Goal: Information Seeking & Learning: Check status

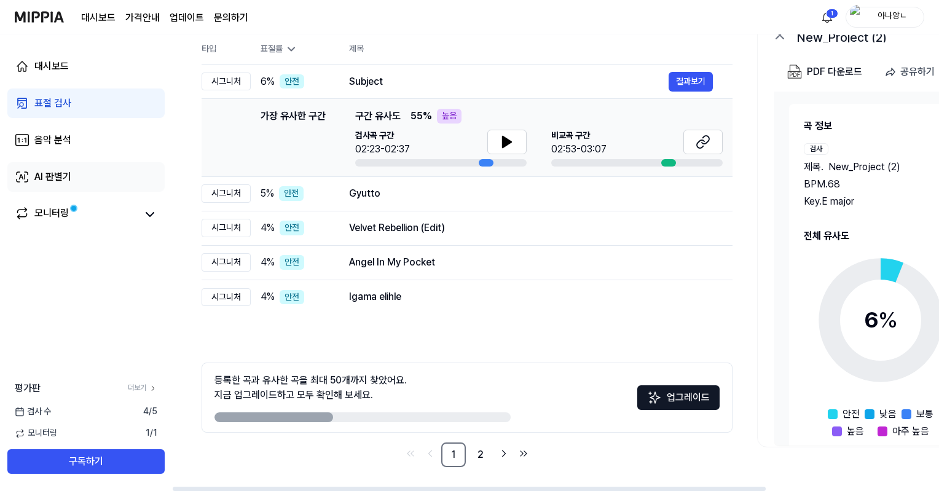
click at [39, 176] on div "AI 판별기" at bounding box center [52, 177] width 37 height 15
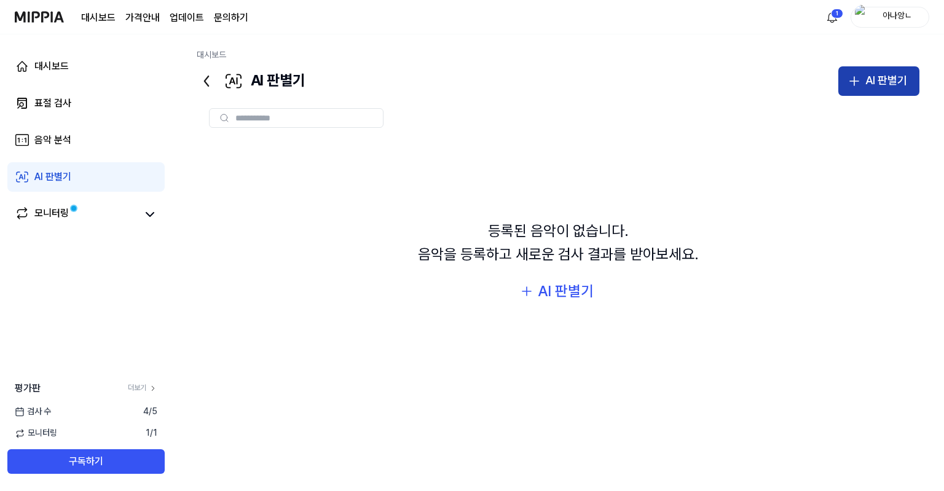
click at [891, 75] on div "AI 판별기" at bounding box center [886, 81] width 42 height 18
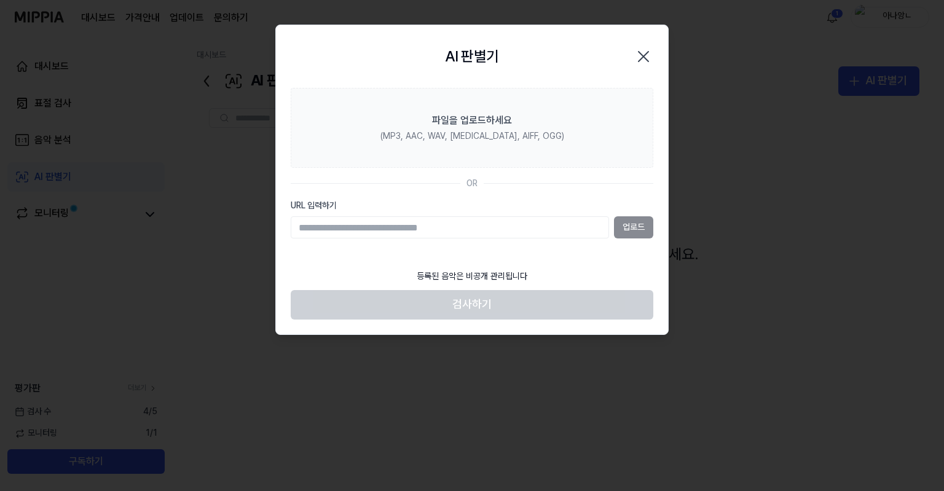
click at [131, 39] on div at bounding box center [472, 245] width 944 height 491
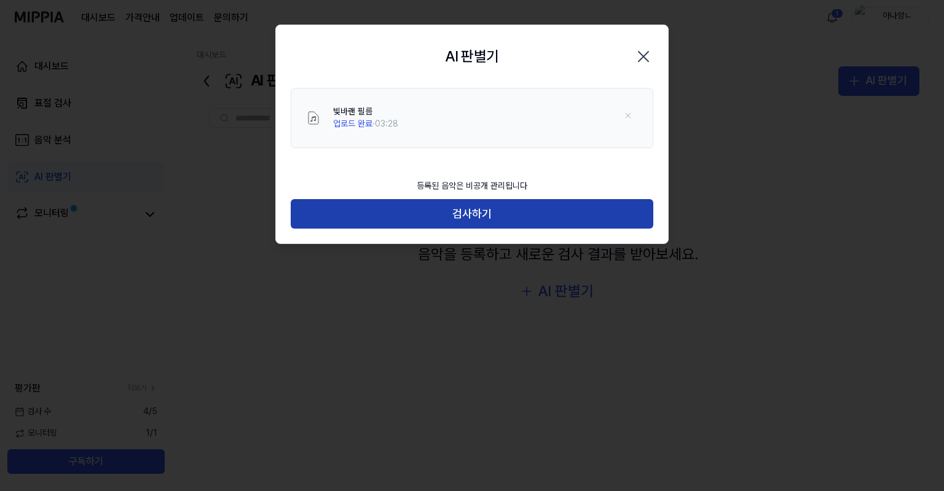
click at [455, 217] on button "검사하기" at bounding box center [472, 213] width 363 height 29
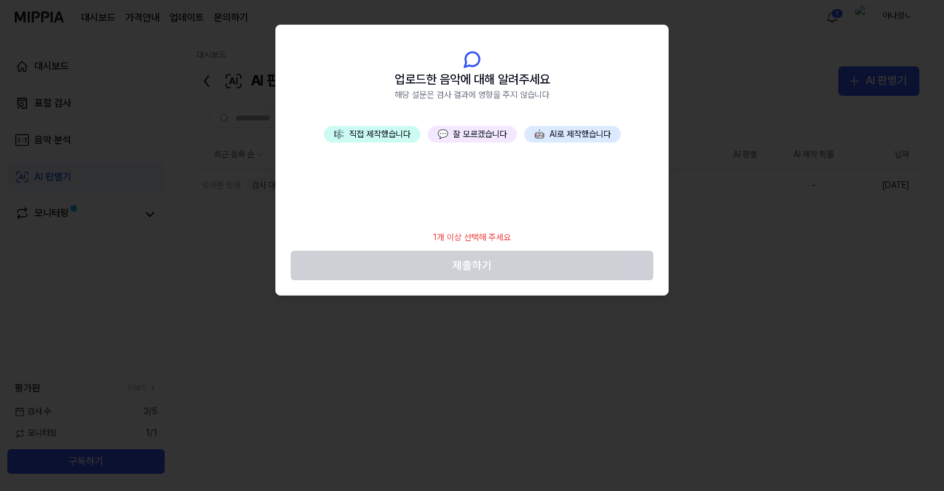
click at [406, 135] on button "🎼 직접 제작했습니다" at bounding box center [372, 134] width 96 height 17
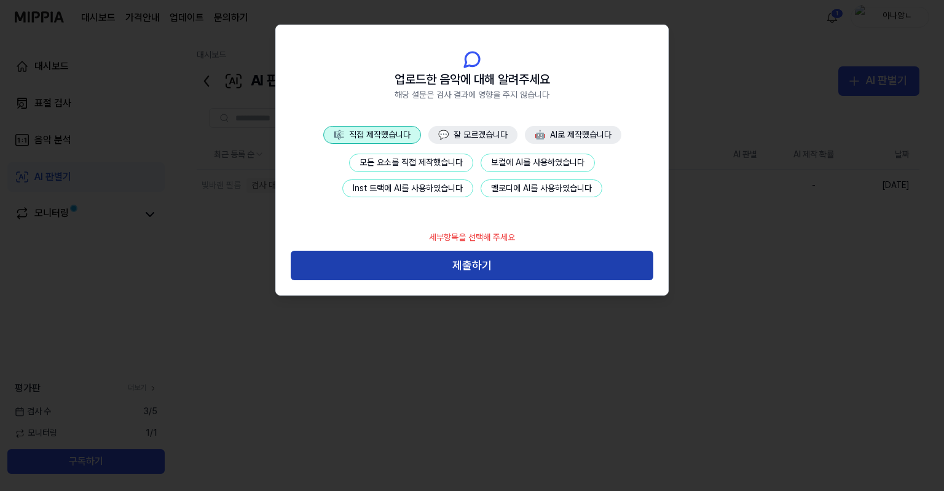
click at [471, 276] on button "제출하기" at bounding box center [472, 265] width 363 height 29
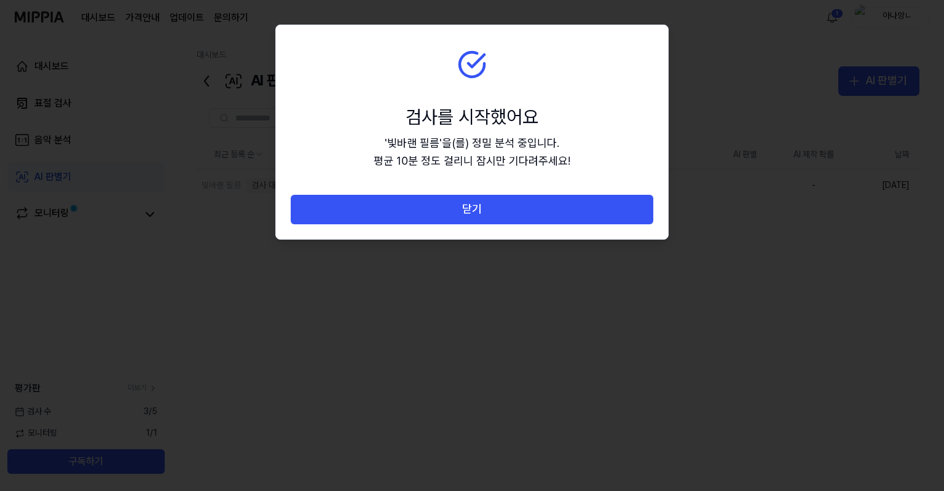
click at [194, 294] on div at bounding box center [472, 245] width 944 height 491
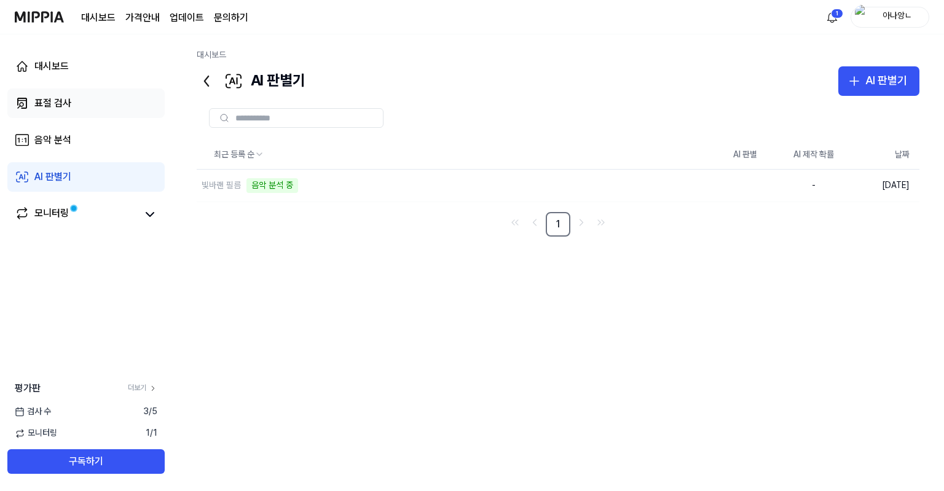
click at [61, 103] on div "표절 검사" at bounding box center [52, 103] width 37 height 15
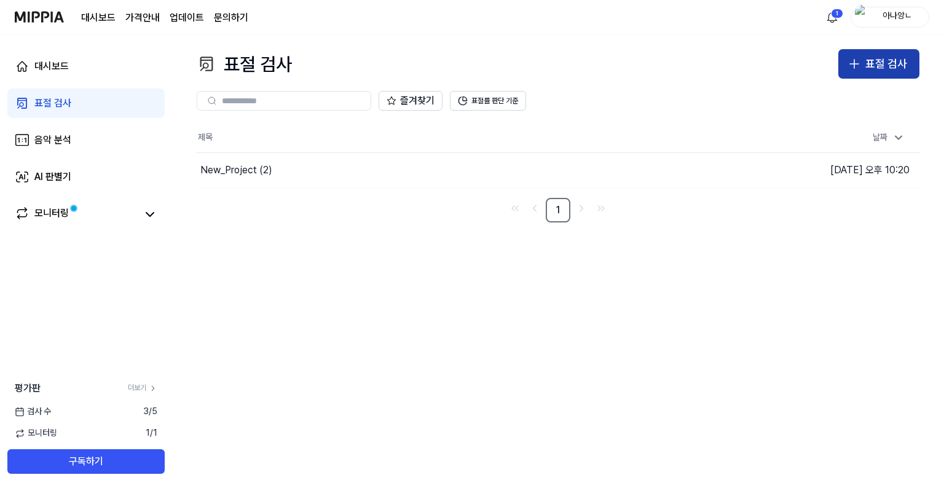
click at [867, 67] on div "표절 검사" at bounding box center [886, 64] width 42 height 18
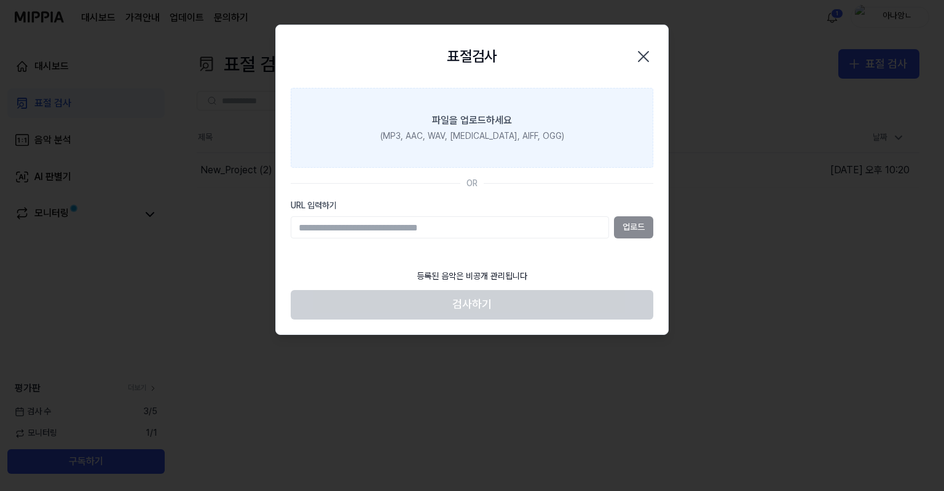
click at [477, 123] on div "파일을 업로드하세요" at bounding box center [472, 120] width 80 height 15
click at [0, 0] on input "파일을 업로드하세요 (MP3, AAC, WAV, [MEDICAL_DATA], AIFF, OGG)" at bounding box center [0, 0] width 0 height 0
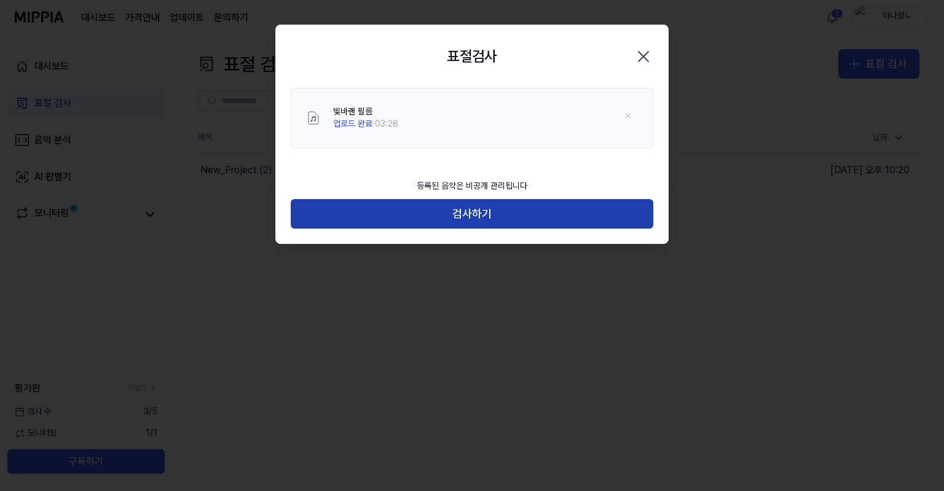
click at [442, 206] on button "검사하기" at bounding box center [472, 213] width 363 height 29
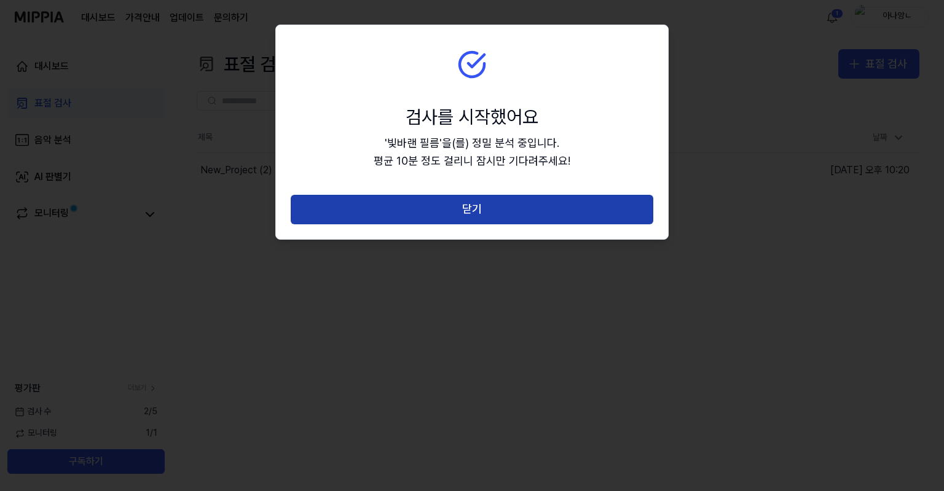
click at [486, 208] on button "닫기" at bounding box center [472, 209] width 363 height 29
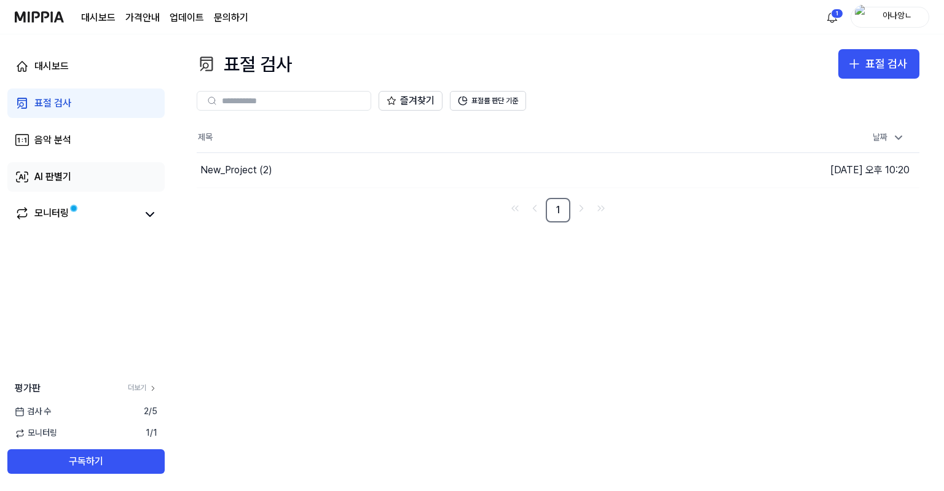
click at [42, 173] on div "AI 판별기" at bounding box center [52, 177] width 37 height 15
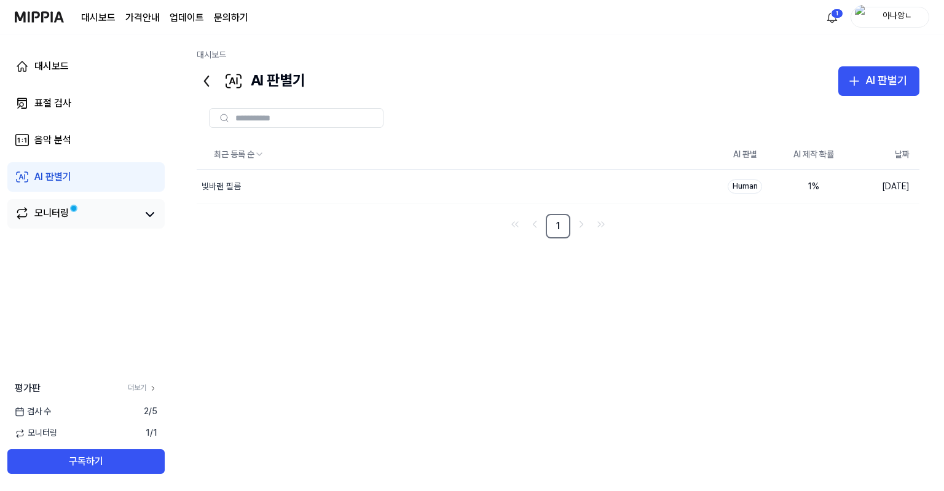
click at [56, 212] on div "모니터링" at bounding box center [51, 214] width 34 height 17
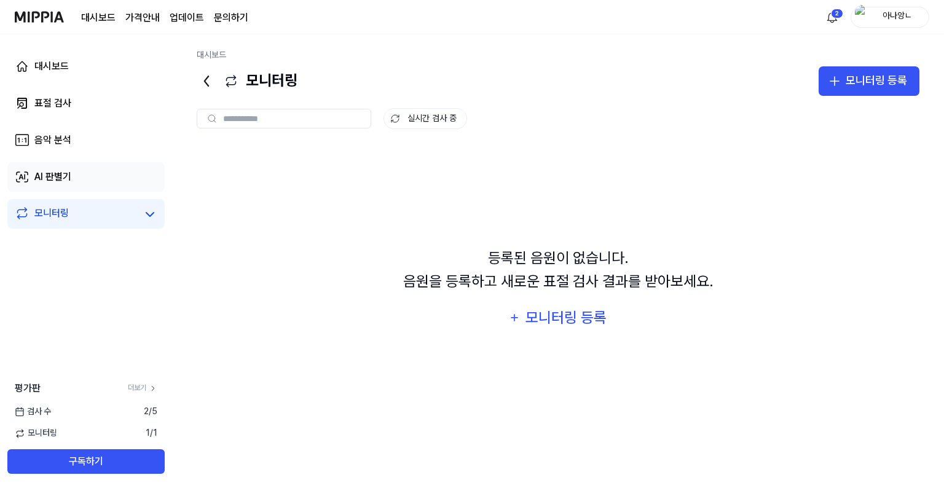
click at [23, 167] on link "AI 판별기" at bounding box center [85, 176] width 157 height 29
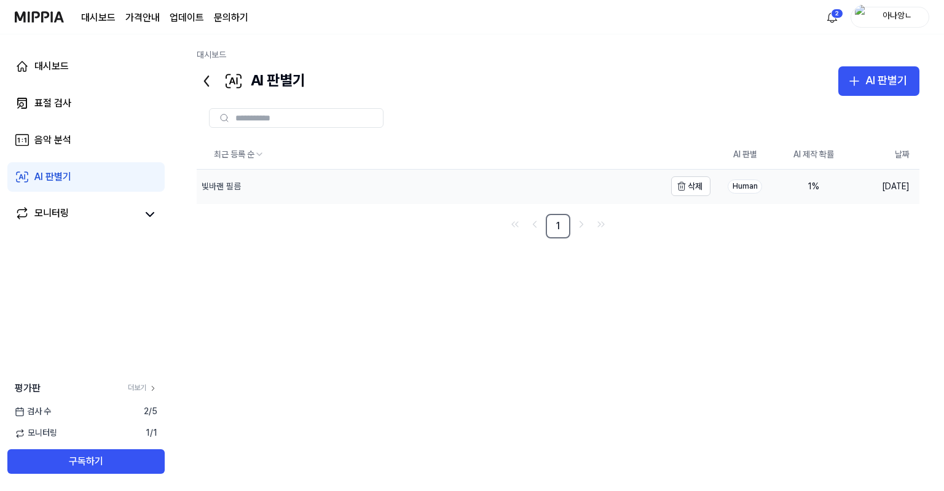
click at [500, 186] on div "빛바랜 필름" at bounding box center [431, 187] width 468 height 34
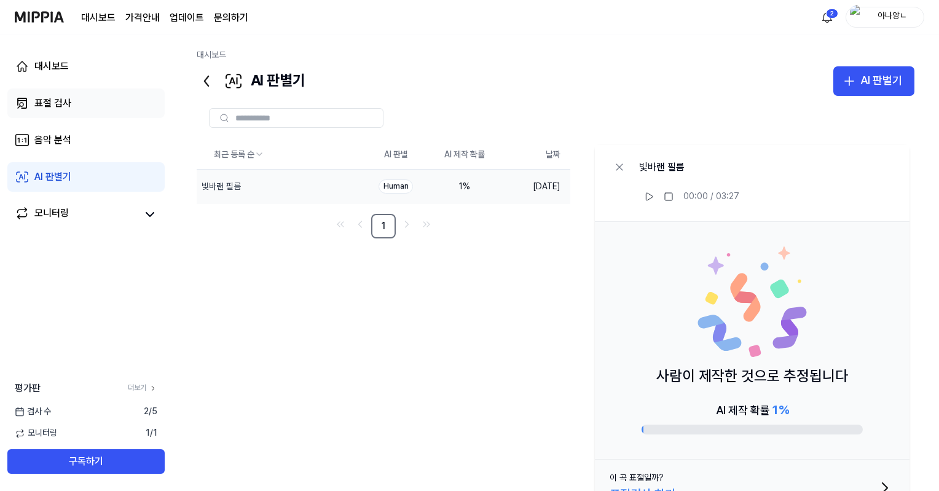
click at [54, 100] on div "표절 검사" at bounding box center [52, 103] width 37 height 15
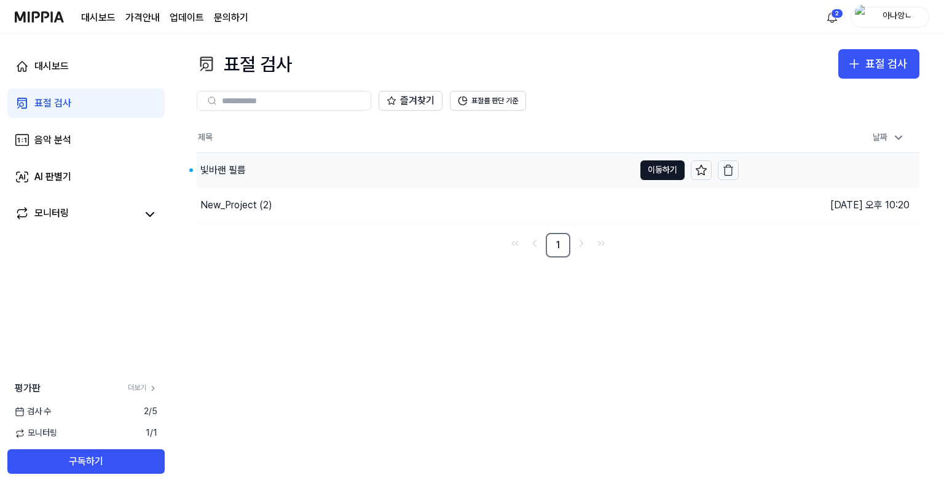
click at [409, 179] on div "빛바랜 필름" at bounding box center [415, 170] width 437 height 34
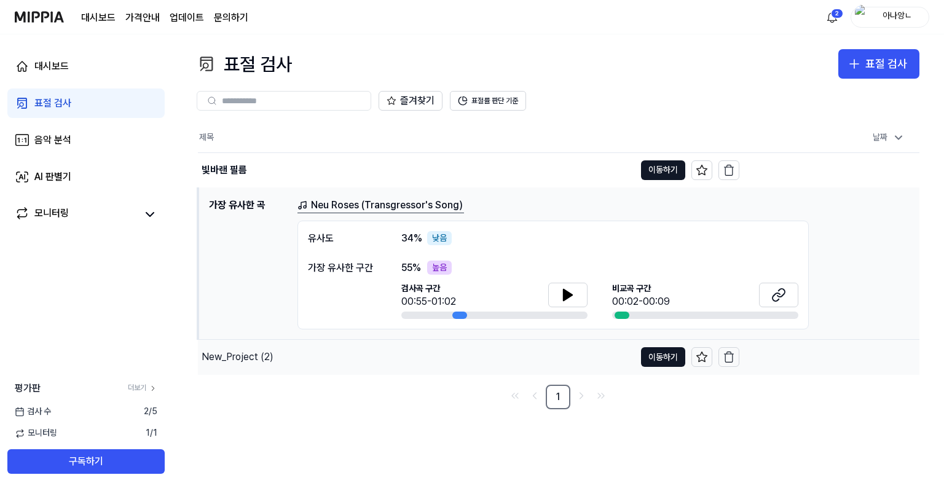
click at [302, 361] on div "New_Project (2)" at bounding box center [416, 357] width 437 height 34
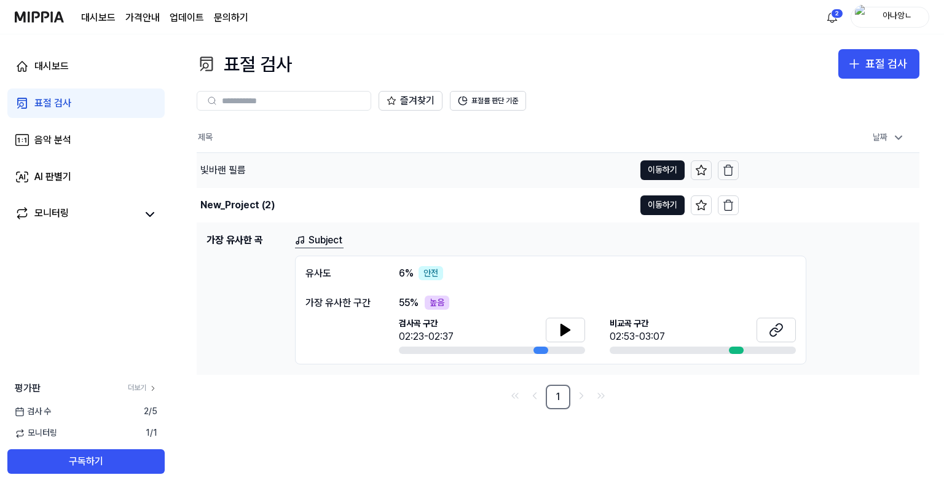
click at [256, 170] on div "빛바랜 필름" at bounding box center [415, 170] width 437 height 34
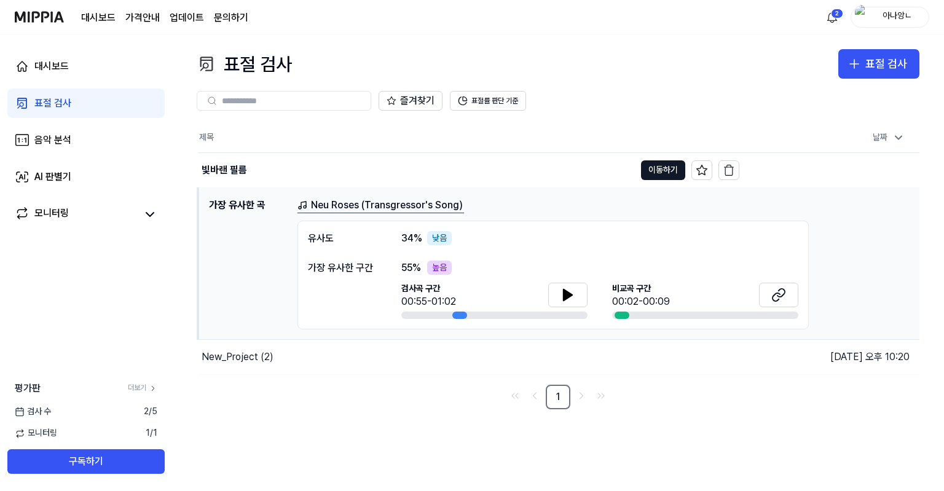
click at [385, 246] on div "유사도 34 % 낮음 가장 유사한 구간 55 % 높음 검사곡 구간 00:55-01:02 [GEOGRAPHIC_DATA] 구간 00:02-00:…" at bounding box center [552, 275] width 511 height 109
click at [653, 166] on button "이동하기" at bounding box center [663, 170] width 44 height 20
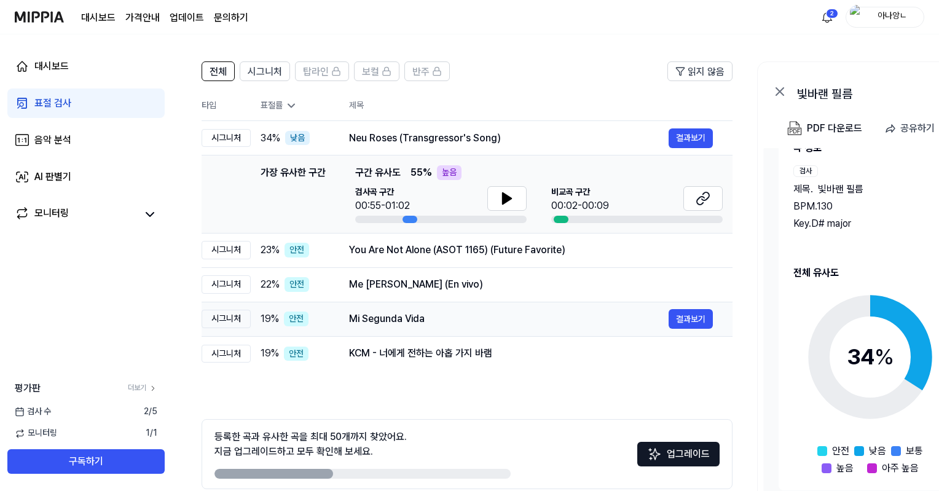
scroll to position [66, 0]
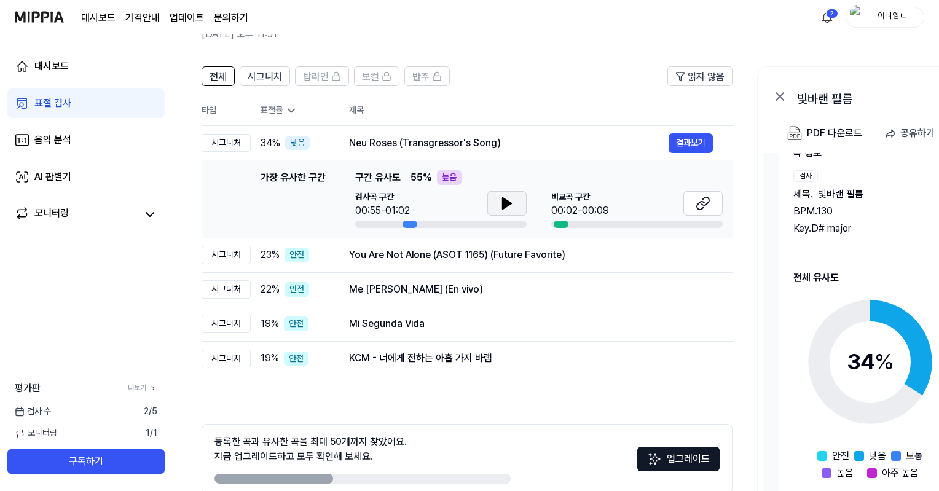
click at [501, 201] on icon at bounding box center [507, 203] width 15 height 15
click at [702, 198] on icon at bounding box center [703, 203] width 15 height 15
click at [500, 200] on icon at bounding box center [507, 203] width 15 height 15
click at [702, 196] on icon at bounding box center [703, 203] width 15 height 15
click at [418, 259] on div "You Are Not Alone (ASOT 1165) (Future Favorite)" at bounding box center [508, 255] width 319 height 15
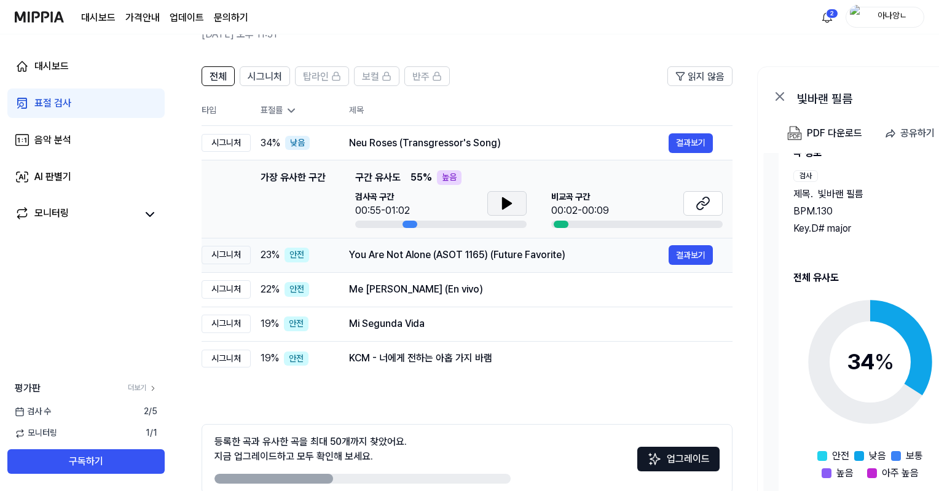
scroll to position [0, 0]
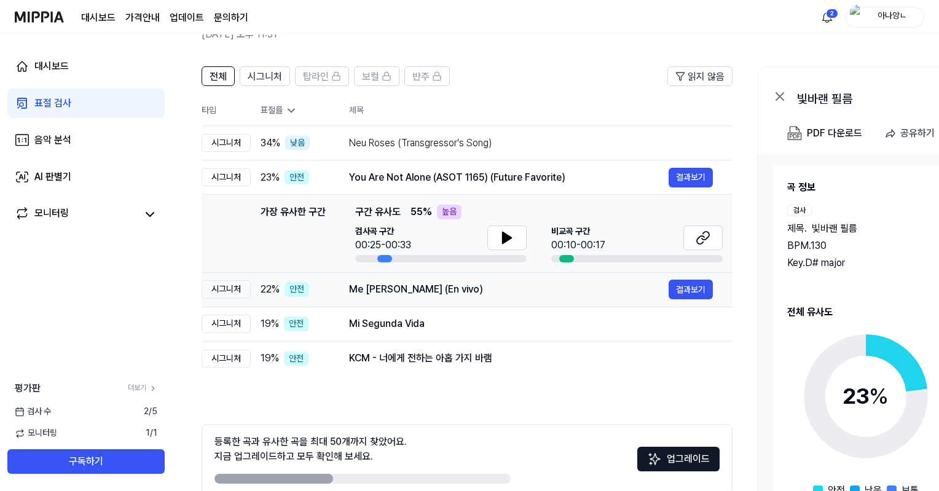
click at [498, 302] on td "Me [PERSON_NAME] (En vivo) 결과보기" at bounding box center [530, 289] width 403 height 34
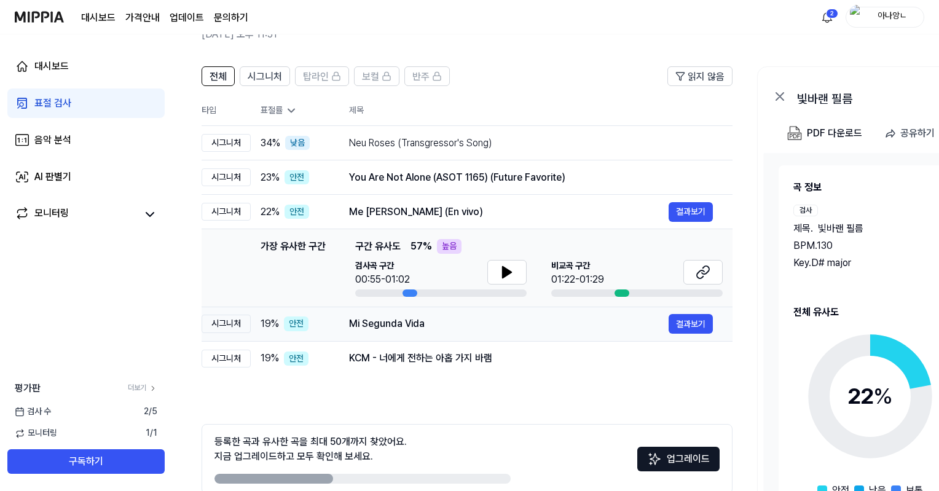
click at [464, 329] on div "Mi Segunda Vida" at bounding box center [508, 323] width 319 height 15
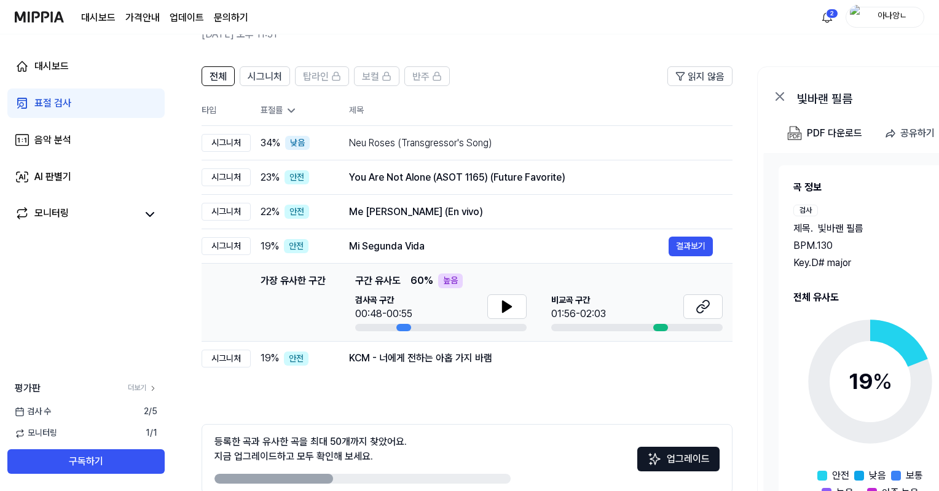
click at [442, 368] on td "KCM - 너에게 전하는 아홉 가지 바램 결과보기" at bounding box center [530, 358] width 403 height 34
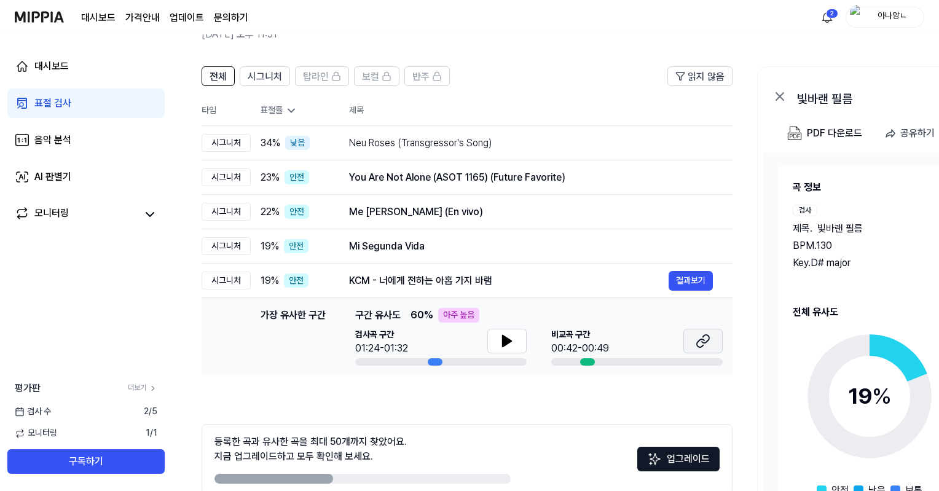
click at [698, 334] on icon at bounding box center [703, 341] width 15 height 15
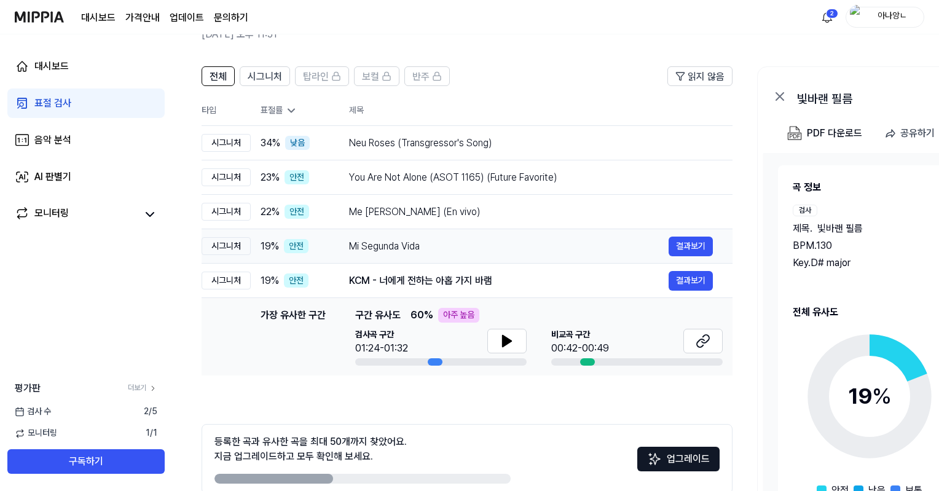
click at [448, 251] on div "Mi Segunda Vida" at bounding box center [508, 246] width 319 height 15
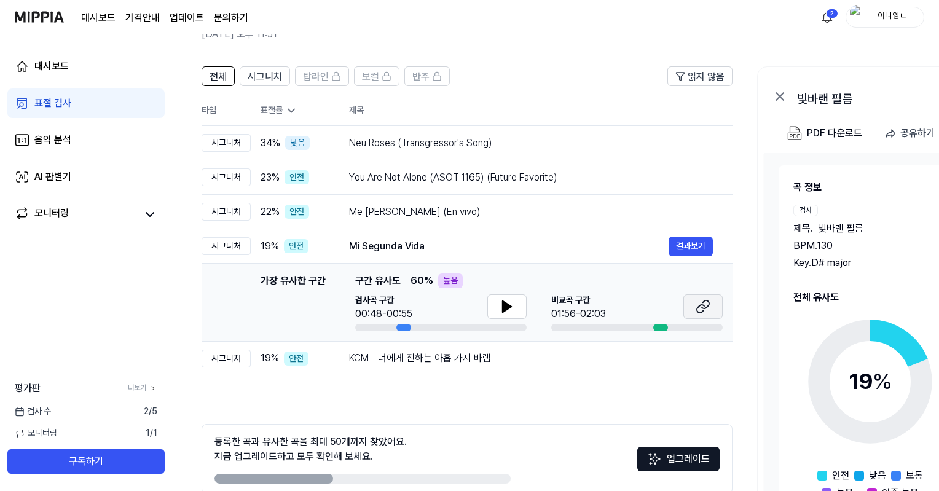
click at [698, 307] on icon at bounding box center [700, 309] width 7 height 8
click at [686, 358] on button "결과보기" at bounding box center [690, 358] width 44 height 20
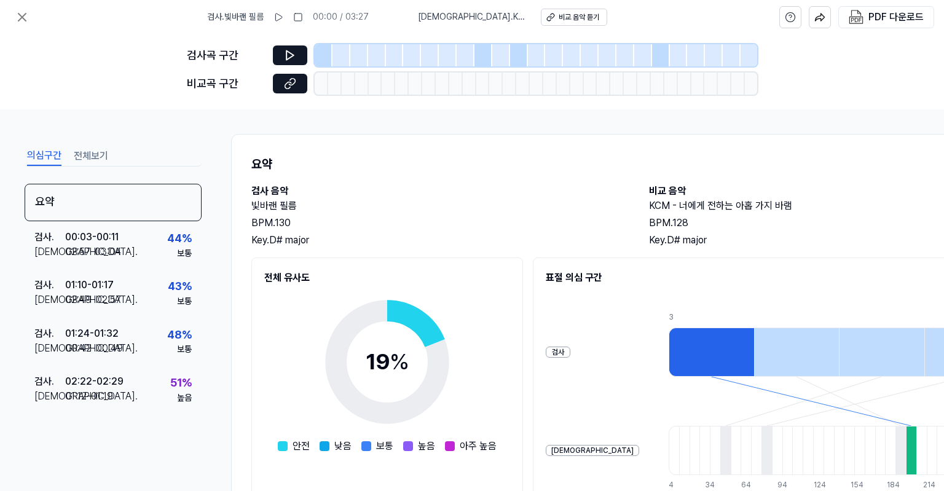
click at [600, 238] on div "Key. D# major" at bounding box center [437, 240] width 373 height 15
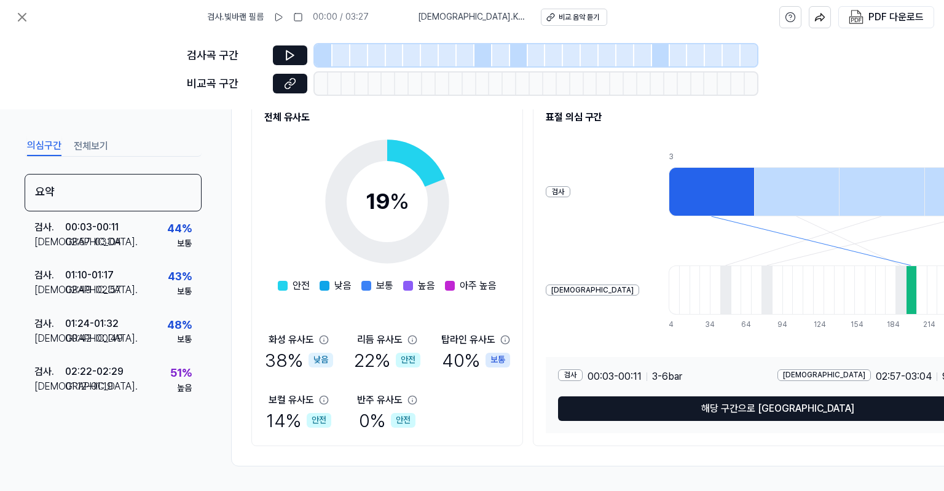
scroll to position [165, 0]
drag, startPoint x: 356, startPoint y: 481, endPoint x: 503, endPoint y: 474, distance: 146.4
click at [486, 477] on div "의심구간 전체보기 요약 검사 . 00:03 - 00:11 비교 . 02:57 - 03:04 44 % 보통 검사 . 01:10 - 01:17 비…" at bounding box center [472, 300] width 944 height 382
click at [287, 51] on icon at bounding box center [289, 55] width 7 height 9
click at [289, 80] on icon at bounding box center [290, 83] width 12 height 12
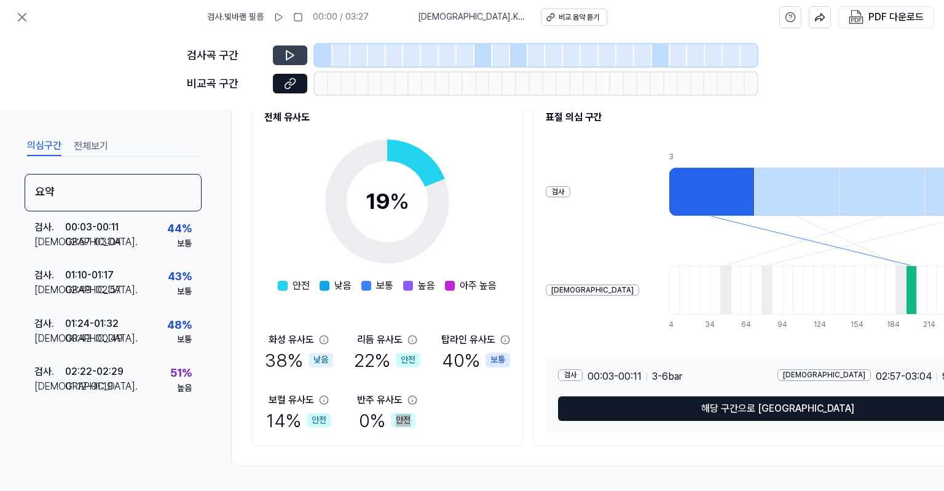
click at [288, 51] on icon at bounding box center [289, 55] width 7 height 9
click at [292, 53] on icon at bounding box center [290, 55] width 12 height 12
click at [474, 54] on div at bounding box center [483, 55] width 18 height 22
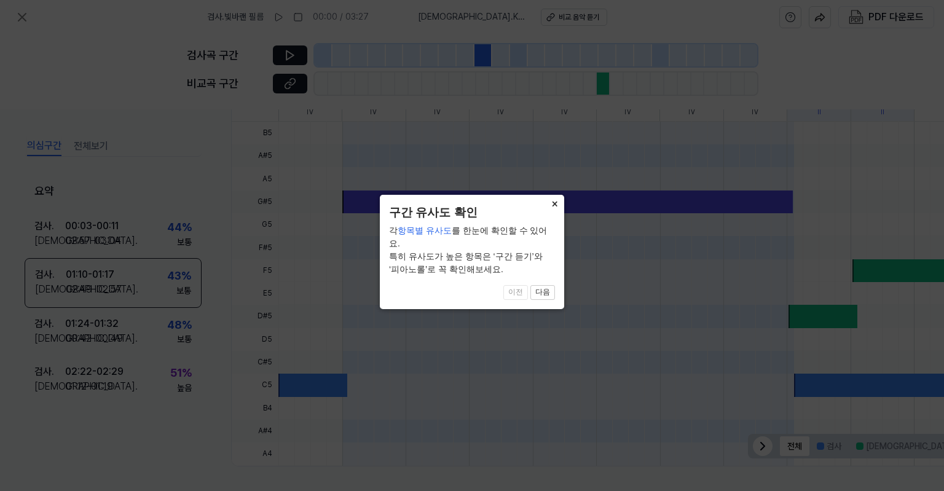
click at [555, 202] on button "×" at bounding box center [554, 203] width 20 height 17
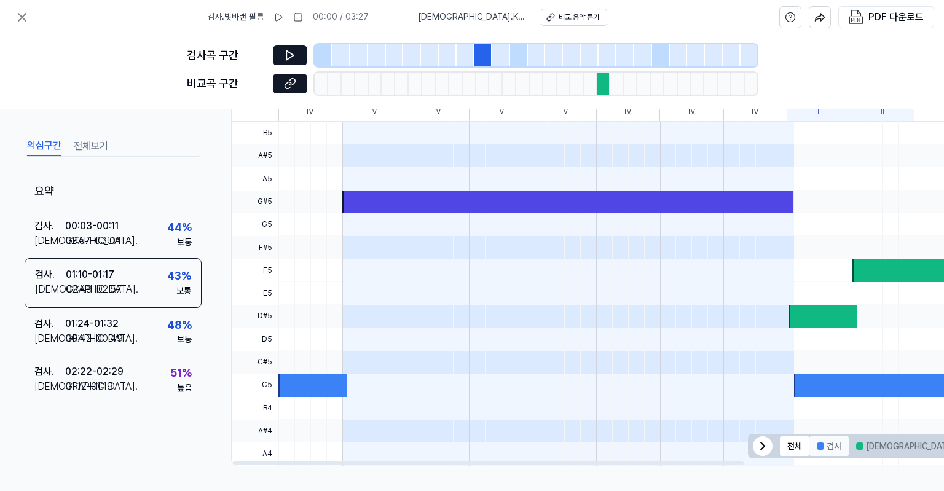
click at [845, 447] on button "검사" at bounding box center [828, 446] width 39 height 20
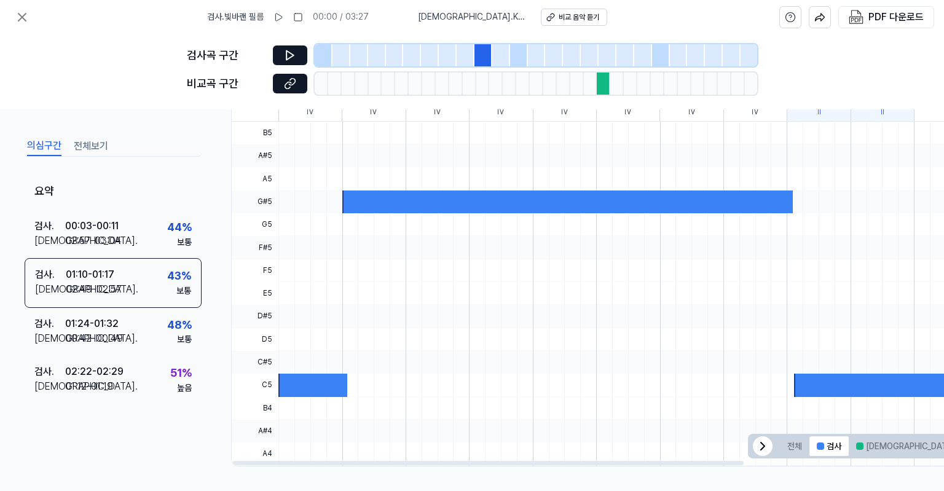
click at [768, 444] on icon at bounding box center [762, 446] width 15 height 15
click at [934, 444] on span "전체 검사 비교 겹치는 부분" at bounding box center [946, 446] width 29 height 25
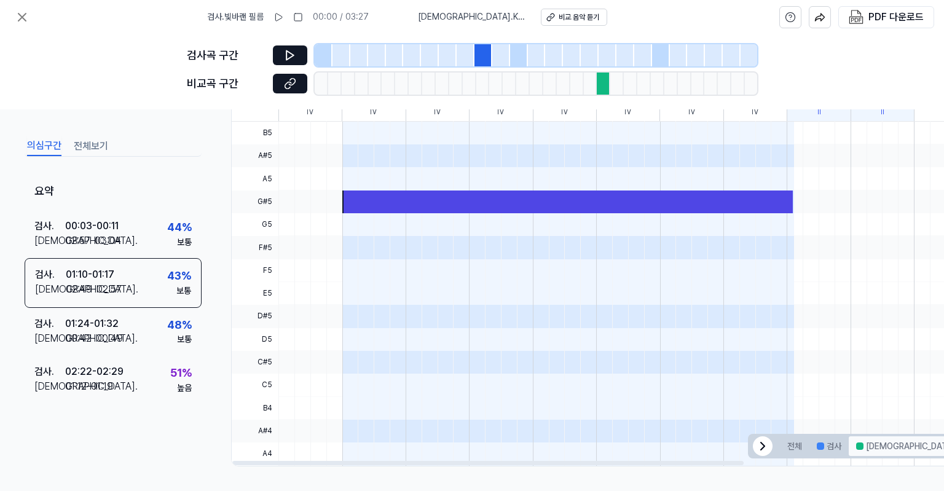
click at [873, 444] on button "[DEMOGRAPHIC_DATA]" at bounding box center [905, 446] width 114 height 20
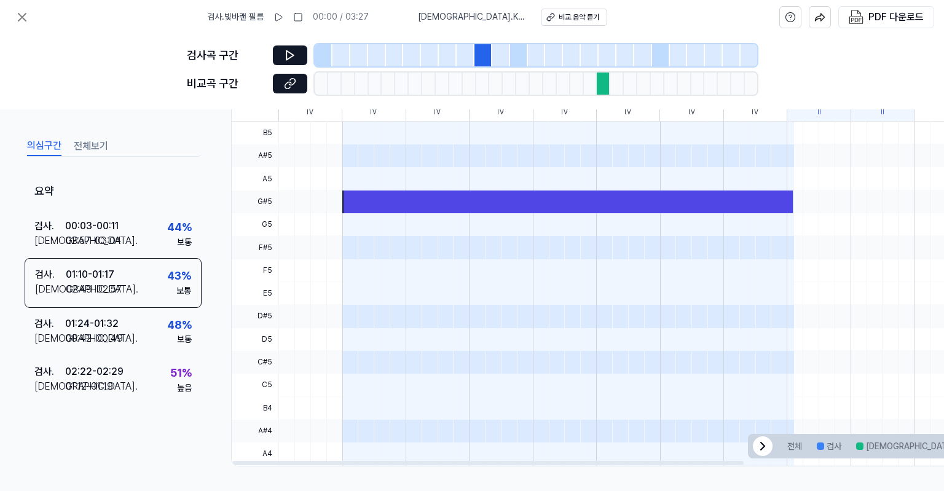
click at [354, 202] on div at bounding box center [567, 201] width 450 height 23
click at [883, 442] on button "[DEMOGRAPHIC_DATA]" at bounding box center [905, 446] width 114 height 20
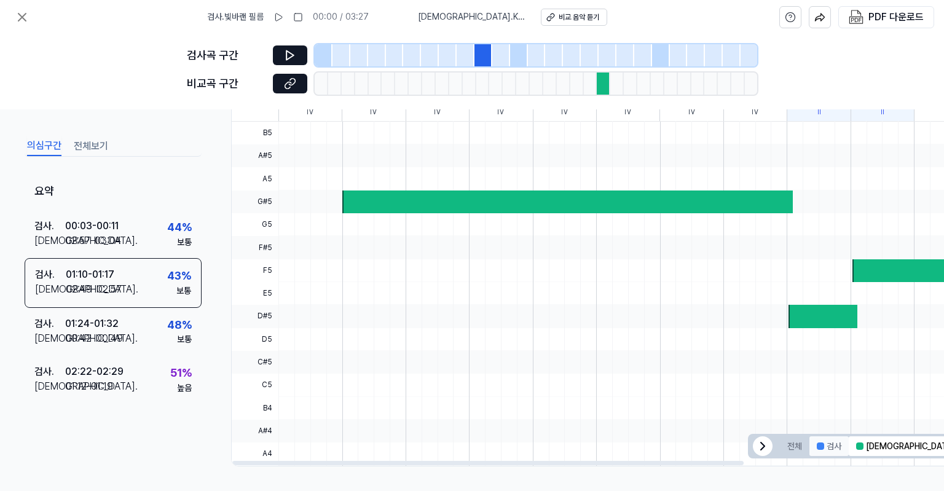
click at [839, 442] on button "검사" at bounding box center [828, 446] width 39 height 20
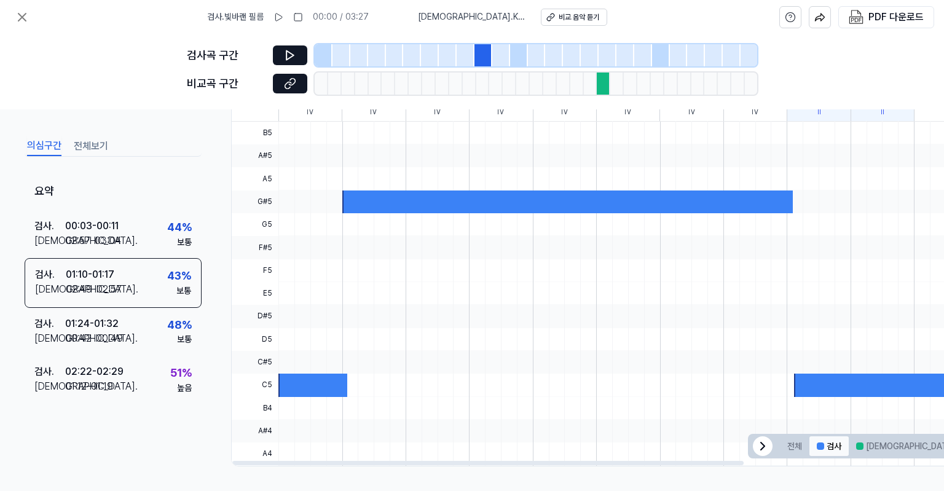
click at [812, 442] on button "검사" at bounding box center [828, 446] width 39 height 20
click at [790, 441] on button "전체" at bounding box center [794, 446] width 29 height 20
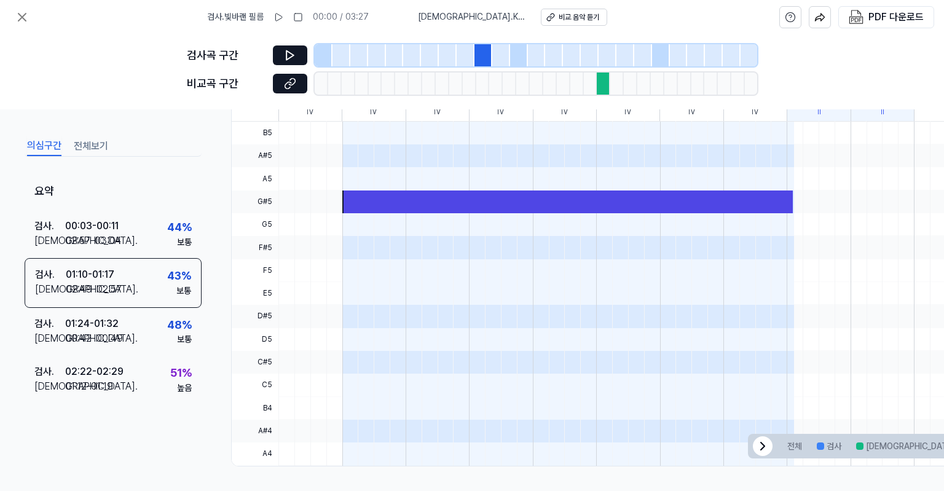
click at [478, 58] on div at bounding box center [483, 55] width 18 height 22
click at [512, 58] on div at bounding box center [519, 55] width 18 height 22
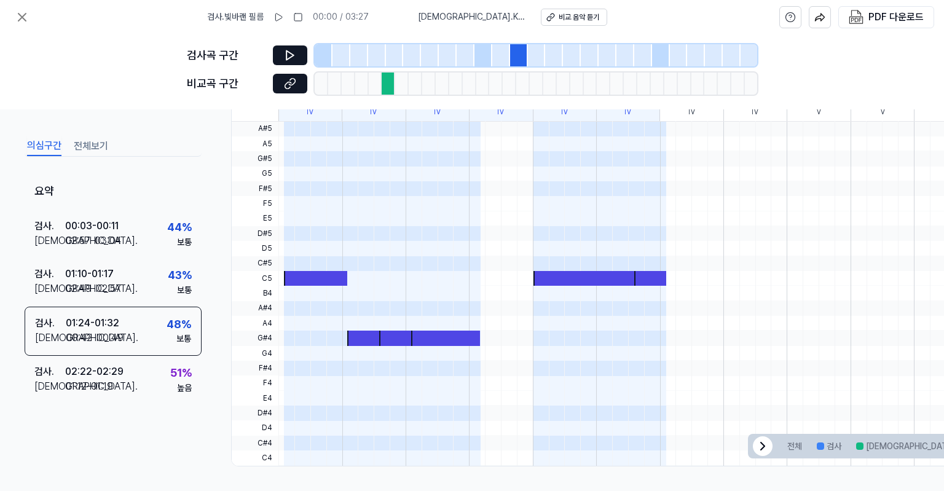
click at [386, 85] on div at bounding box center [389, 84] width 14 height 22
click at [660, 53] on div at bounding box center [661, 55] width 18 height 22
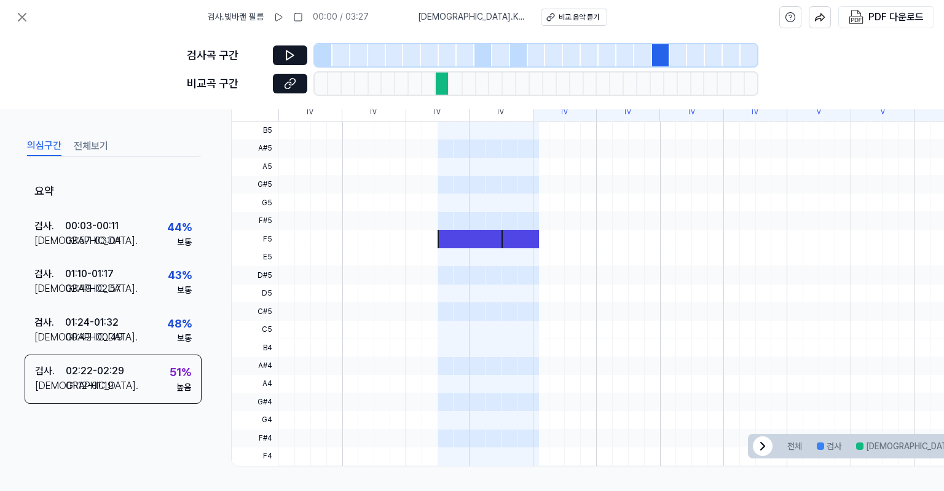
click at [516, 56] on div at bounding box center [519, 55] width 18 height 22
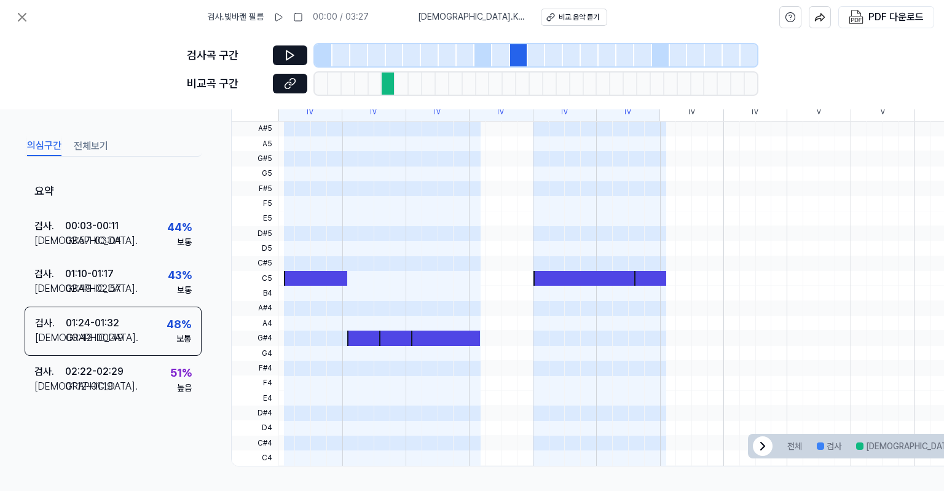
click at [472, 56] on div at bounding box center [466, 55] width 18 height 22
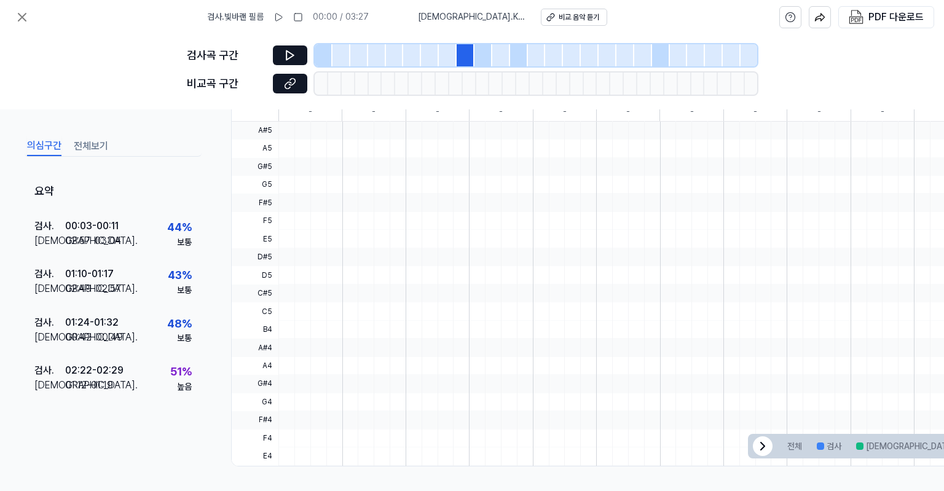
scroll to position [329, 0]
click at [521, 55] on div at bounding box center [519, 55] width 18 height 22
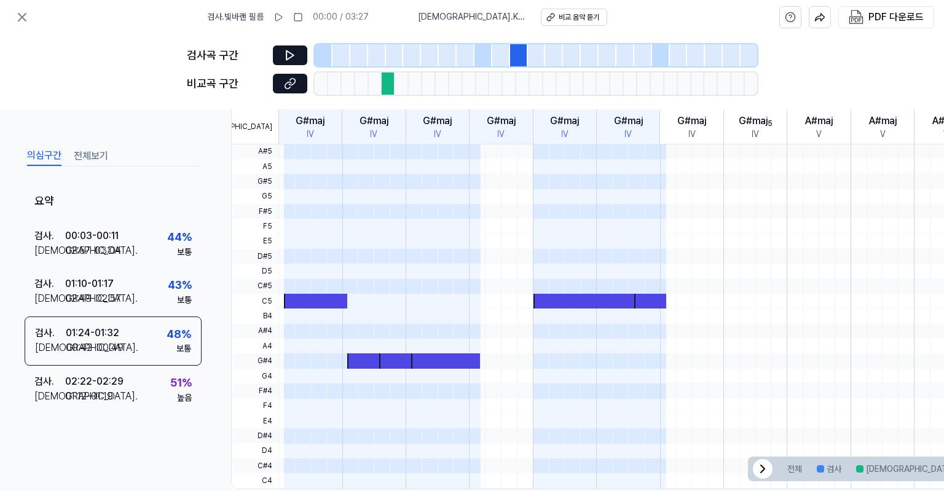
scroll to position [355, 0]
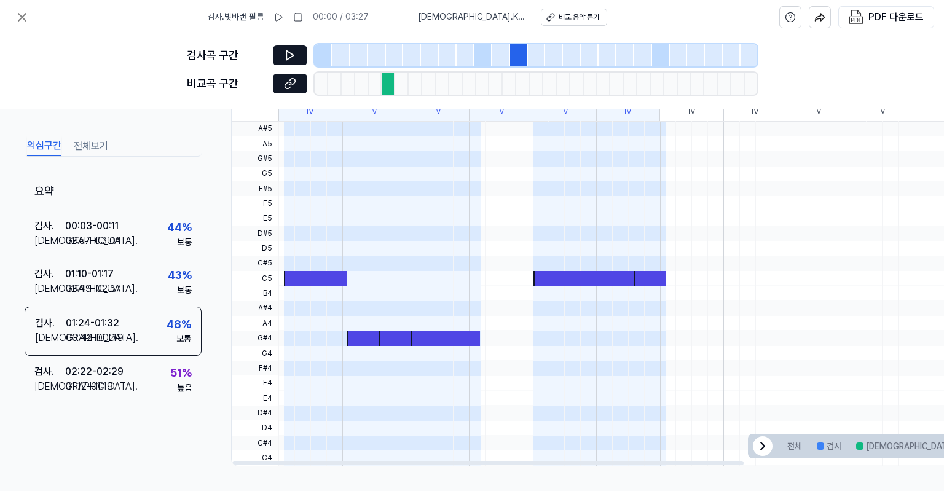
click at [290, 55] on icon at bounding box center [290, 55] width 12 height 12
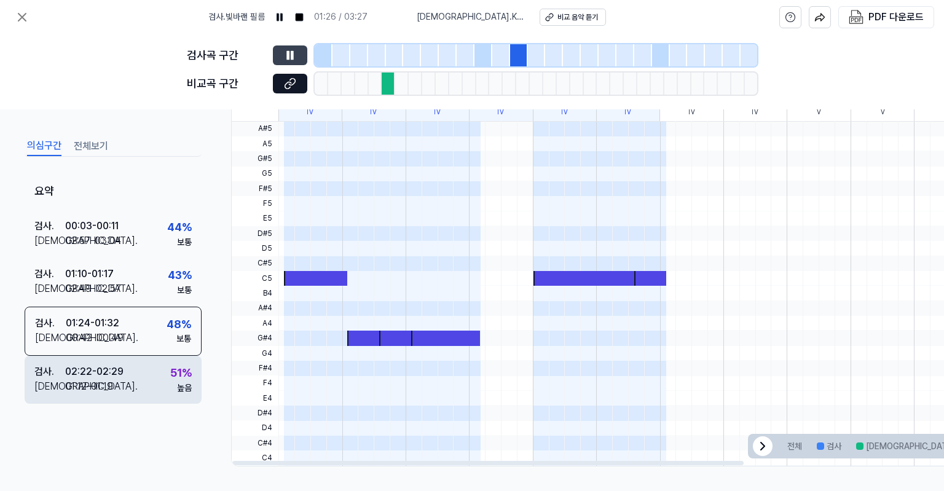
click at [123, 387] on div "검사 . 02:22 - 02:29 비교 . 01:12 - 01:19 51 % 높음" at bounding box center [113, 380] width 177 height 48
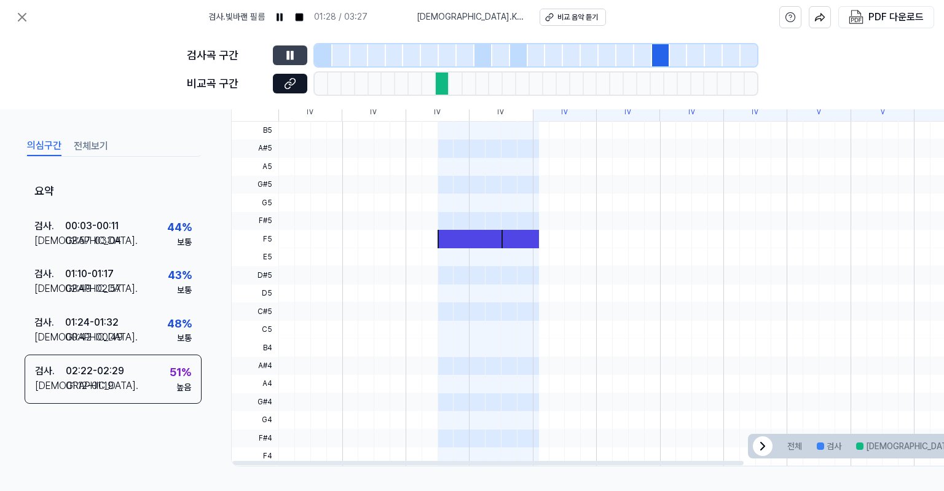
click at [463, 230] on div at bounding box center [471, 239] width 69 height 18
click at [292, 51] on icon at bounding box center [292, 55] width 2 height 8
click at [292, 51] on icon at bounding box center [290, 55] width 12 height 12
click at [285, 52] on icon at bounding box center [290, 55] width 12 height 12
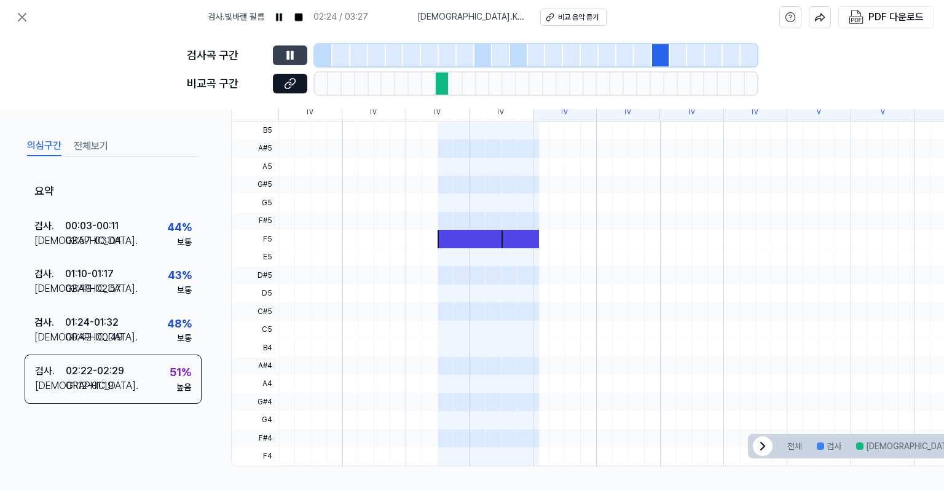
click at [297, 58] on button at bounding box center [290, 55] width 34 height 20
click at [292, 77] on icon at bounding box center [290, 83] width 12 height 12
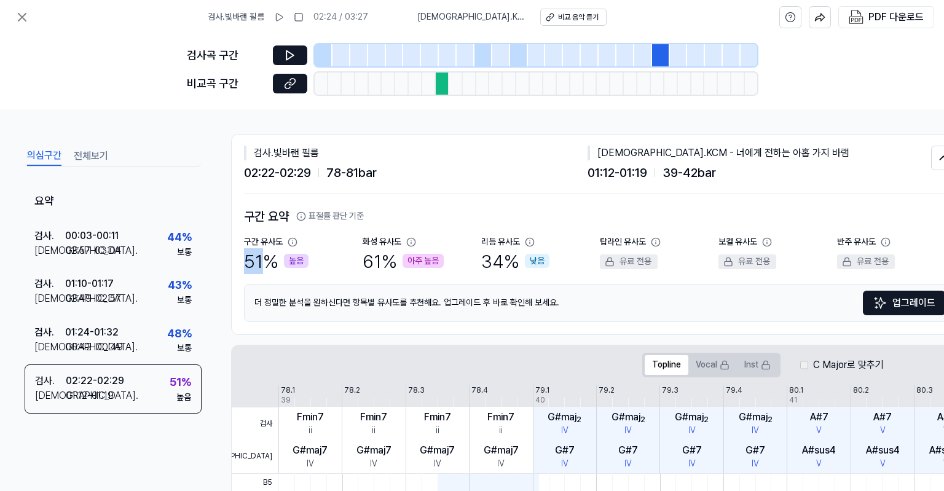
drag, startPoint x: 248, startPoint y: 257, endPoint x: 295, endPoint y: 263, distance: 47.6
click at [264, 258] on div "51 % 높음" at bounding box center [276, 261] width 65 height 26
click at [344, 270] on div "구간 유사도 51 % 높음" at bounding box center [303, 255] width 119 height 38
drag, startPoint x: 364, startPoint y: 259, endPoint x: 386, endPoint y: 258, distance: 22.1
click at [386, 258] on div "61 % 아주 높음" at bounding box center [403, 261] width 81 height 26
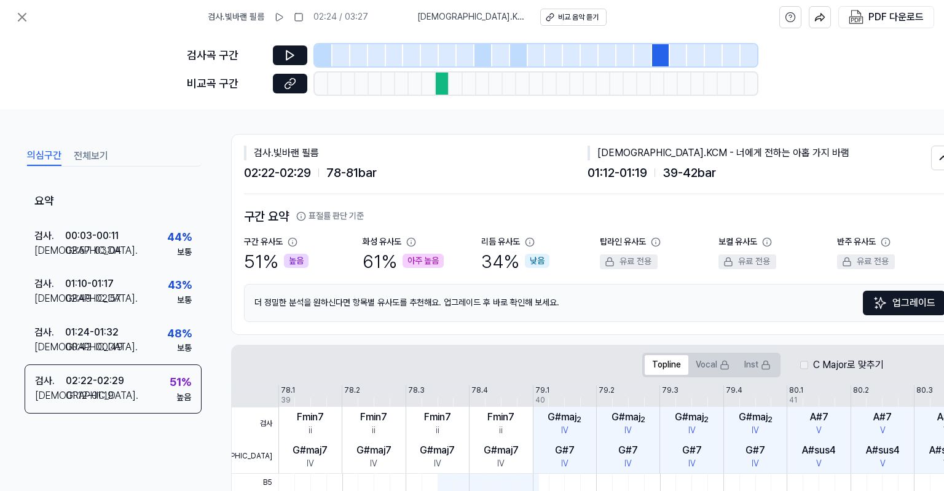
click at [399, 274] on div "구간 요약 표절률 판단 기준 구간 유사도 51 % 높음 화성 유사도 61 % 아주 높음 리듬 유사도 34 % 낮음 탑라인 유사도 유료 전용 보…" at bounding box center [599, 264] width 711 height 116
drag, startPoint x: 481, startPoint y: 262, endPoint x: 514, endPoint y: 263, distance: 32.6
click at [511, 262] on div "34 % 낮음" at bounding box center [515, 261] width 68 height 26
click at [508, 282] on div "구간 요약 표절률 판단 기준 구간 유사도 51 % 높음 화성 유사도 61 % 아주 높음 리듬 유사도 34 % 낮음 탑라인 유사도 유료 전용 보…" at bounding box center [599, 264] width 711 height 116
drag, startPoint x: 468, startPoint y: 259, endPoint x: 518, endPoint y: 258, distance: 50.4
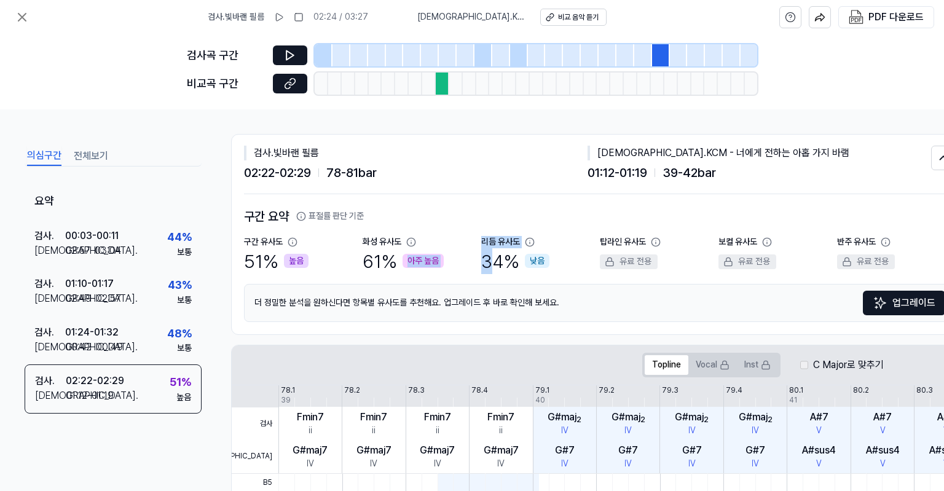
click at [508, 257] on div "구간 유사도 51 % 높음 화성 유사도 61 % 아주 높음 리듬 유사도 34 % 낮음 탑라인 유사도 유료 전용 보컬 유사도 유료 전용 반주 유…" at bounding box center [599, 255] width 711 height 38
click at [618, 281] on div "구간 요약 표절률 판단 기준 구간 유사도 51 % 높음 화성 유사도 61 % 아주 높음 리듬 유사도 34 % 낮음 탑라인 유사도 유료 전용 보…" at bounding box center [599, 264] width 711 height 116
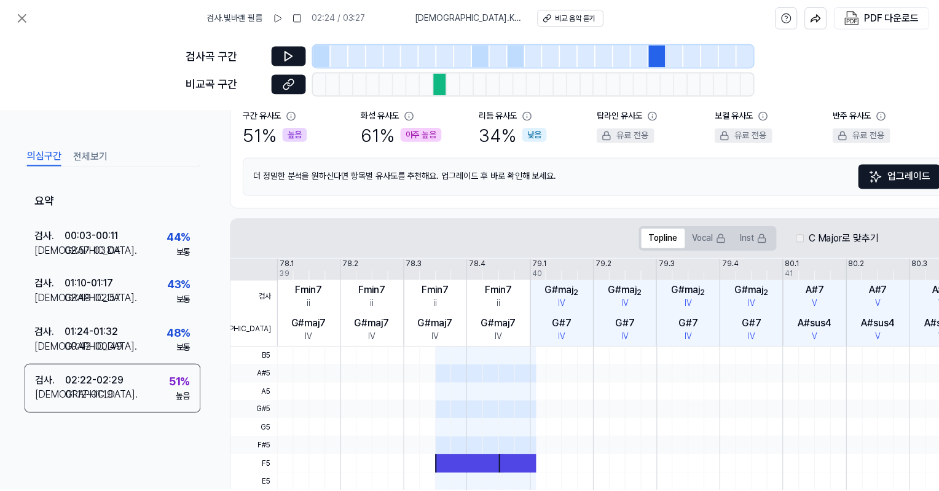
scroll to position [184, 0]
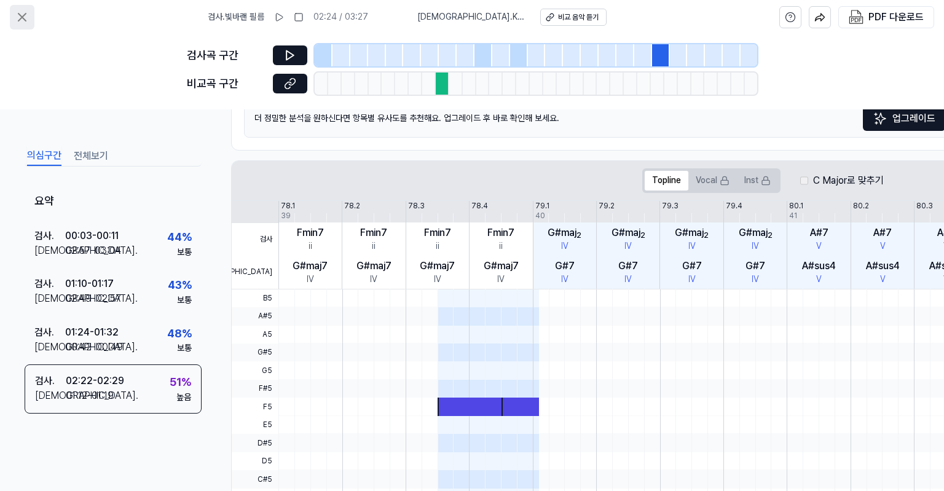
click at [25, 23] on icon at bounding box center [22, 17] width 15 height 15
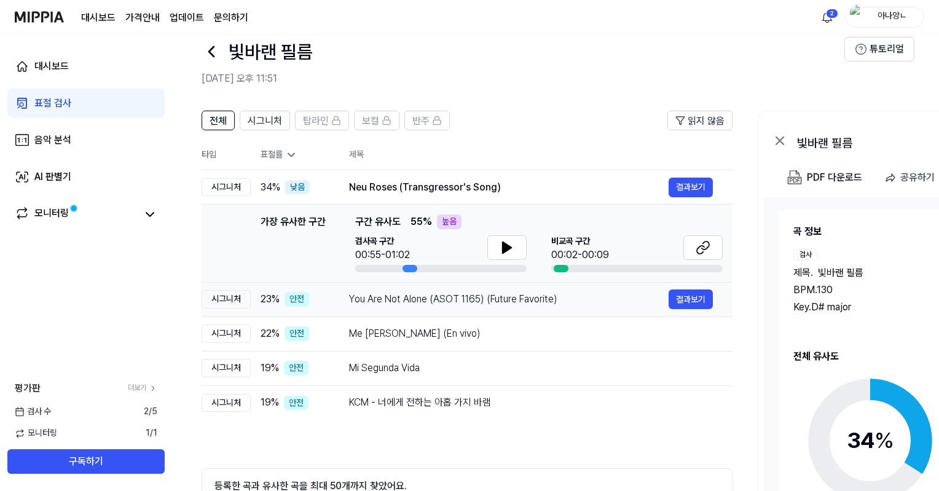
scroll to position [61, 0]
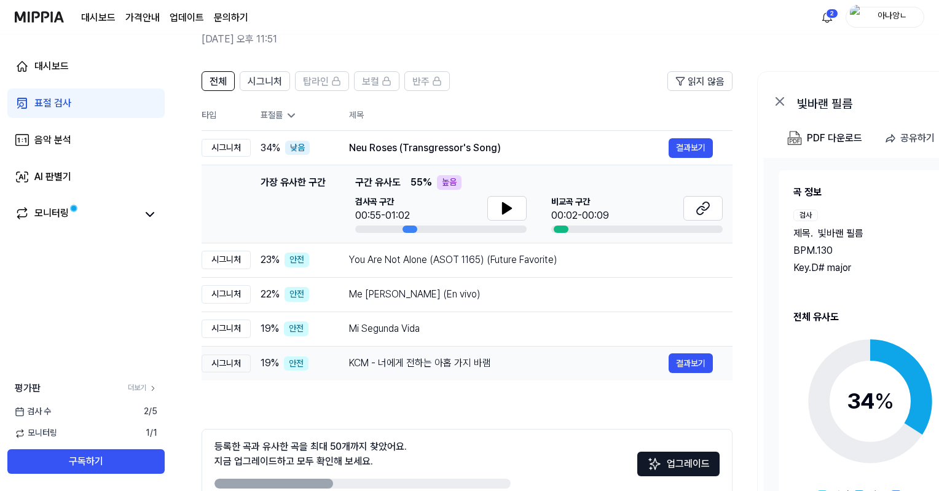
click at [390, 363] on div "KCM - 너에게 전하는 아홉 가지 바램" at bounding box center [508, 363] width 319 height 15
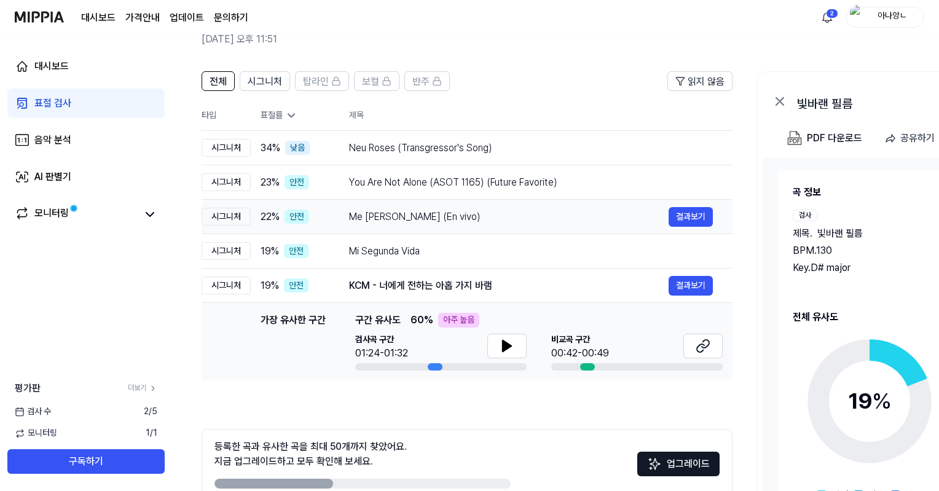
drag, startPoint x: 262, startPoint y: 288, endPoint x: 322, endPoint y: 287, distance: 59.6
click at [286, 292] on td "19 % 안전" at bounding box center [290, 285] width 79 height 34
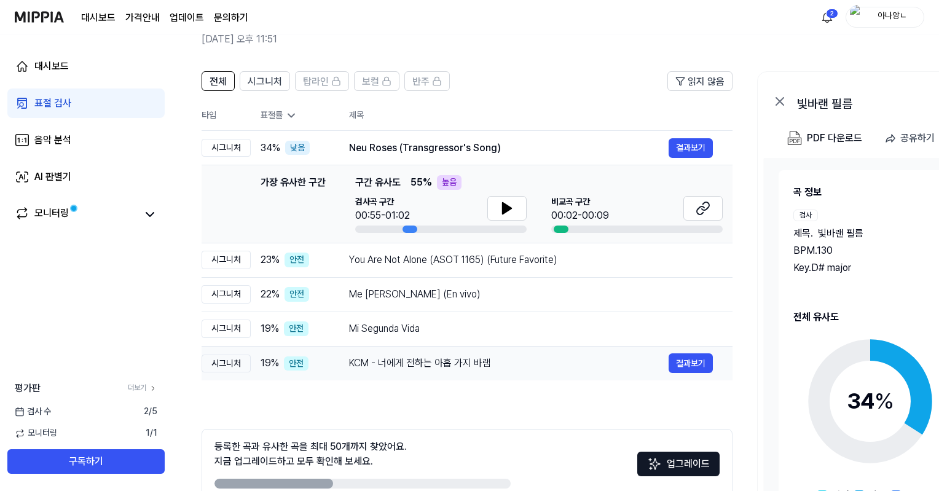
click at [388, 366] on div "KCM - 너에게 전하는 아홉 가지 바램" at bounding box center [508, 363] width 319 height 15
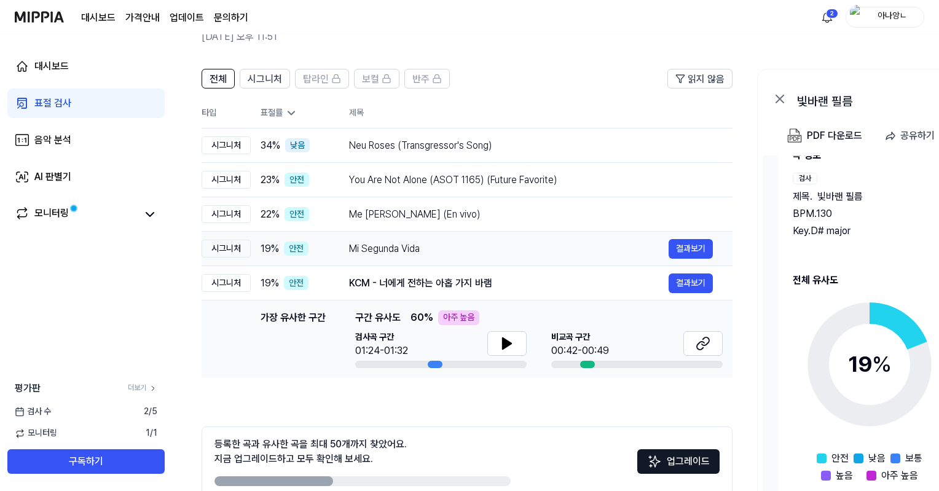
scroll to position [66, 0]
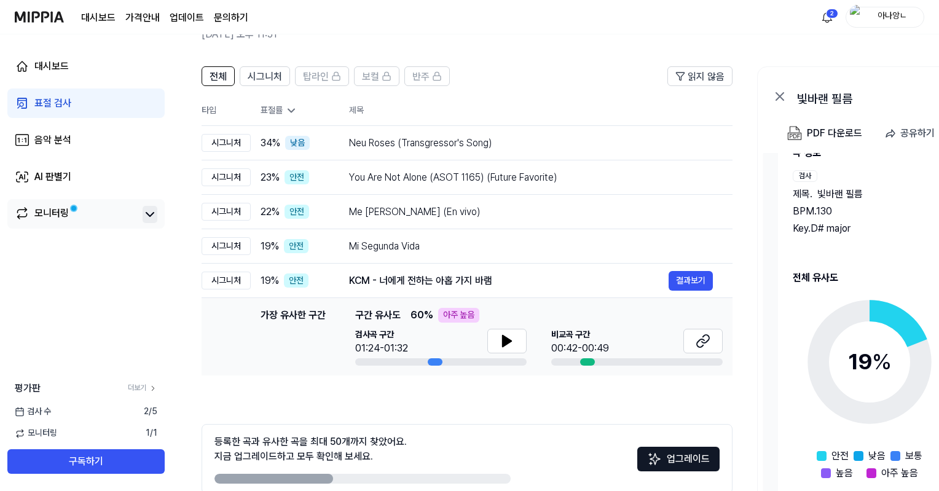
click at [153, 213] on icon at bounding box center [150, 214] width 15 height 15
click at [146, 215] on icon at bounding box center [150, 214] width 15 height 15
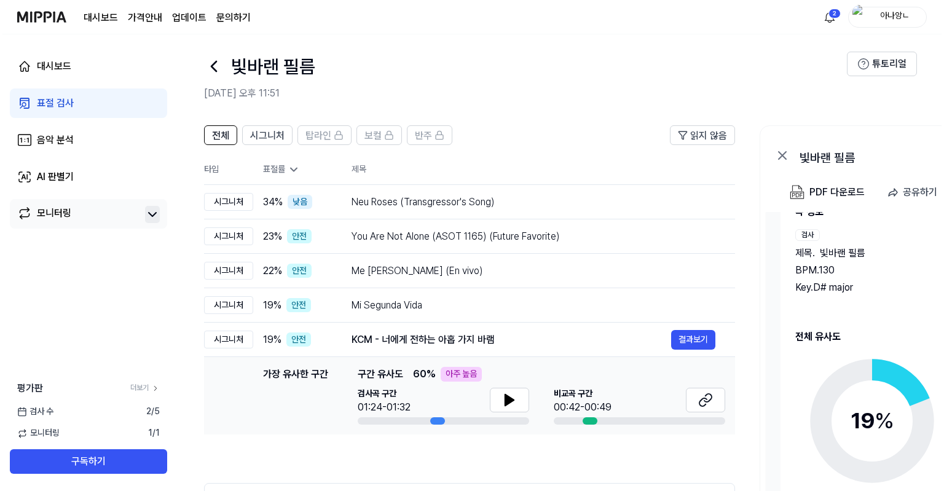
scroll to position [0, 0]
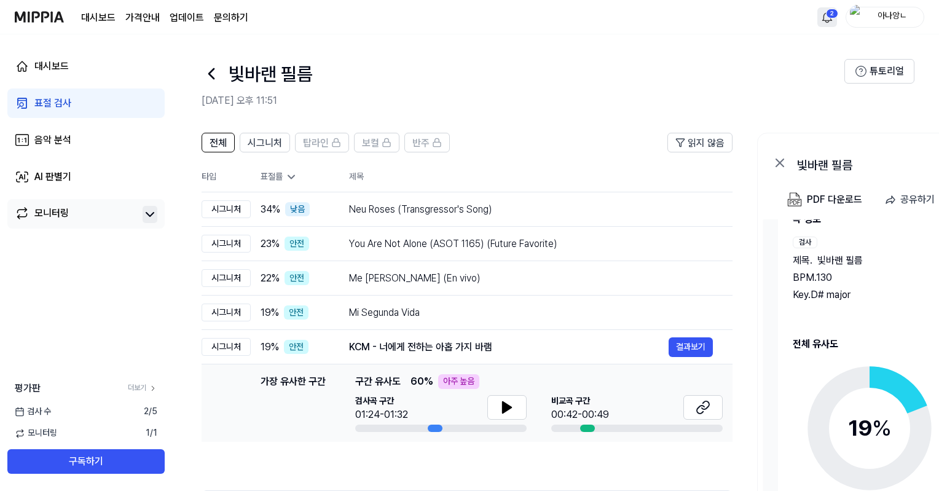
click at [826, 22] on html "대시보드 가격안내 업데이트 문의하기 2 아나앙ㄴ 대시보드 표절 검사 음악 분석 AI 판별기 모니터링 평가판 더보기 검사 [DATE] 모니터링 …" at bounding box center [469, 245] width 939 height 491
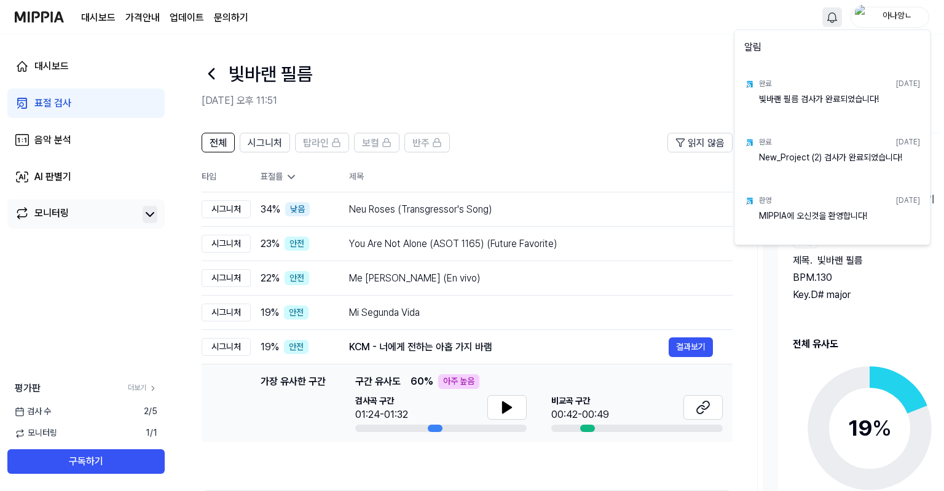
click at [644, 44] on html "대시보드 가격안내 업데이트 문의하기 아나앙ㄴ 대시보드 표절 검사 음악 분석 AI 판별기 모니터링 평가판 더보기 검사 [DATE] 모니터링 1 …" at bounding box center [472, 245] width 944 height 491
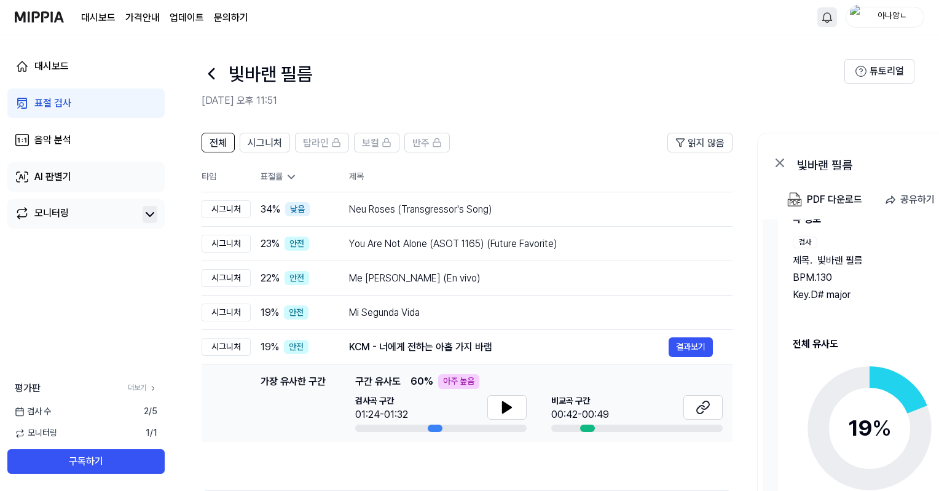
click at [66, 174] on div "AI 판별기" at bounding box center [52, 177] width 37 height 15
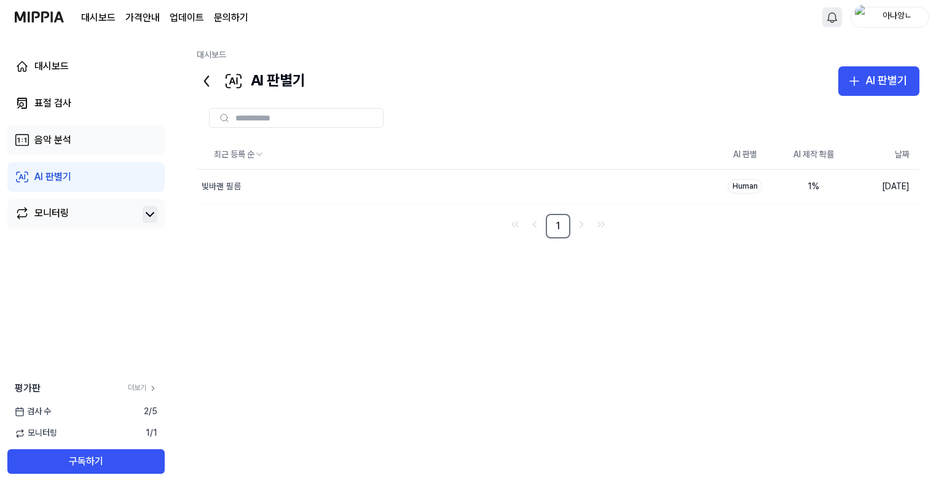
click at [68, 147] on div "음악 분석" at bounding box center [52, 140] width 37 height 15
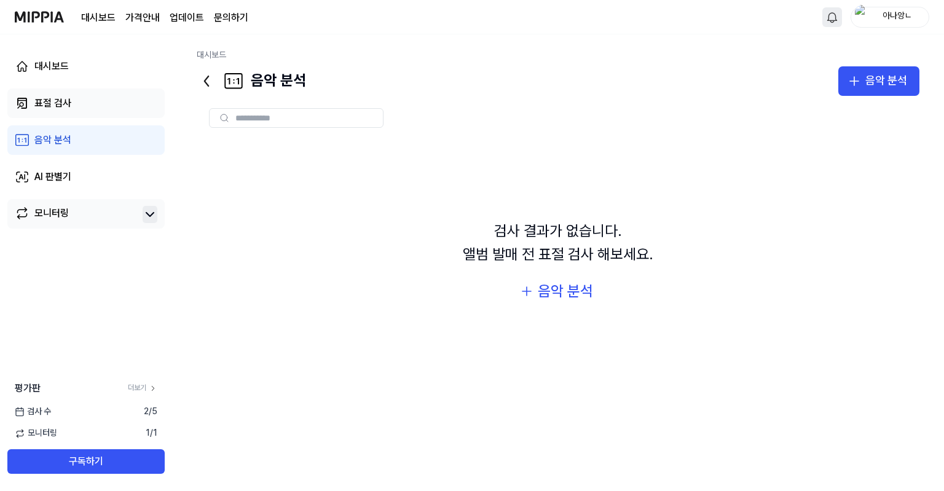
click at [76, 105] on link "표절 검사" at bounding box center [85, 102] width 157 height 29
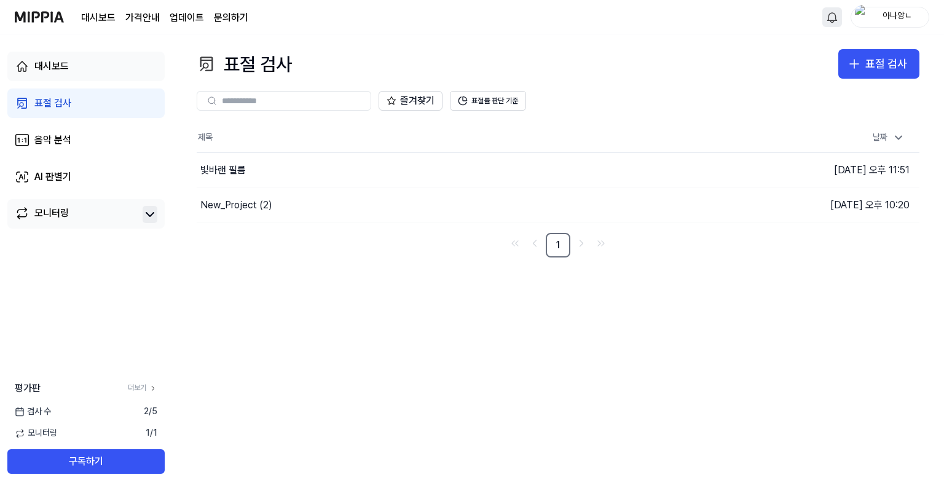
click at [99, 57] on link "대시보드" at bounding box center [85, 66] width 157 height 29
